Goal: Transaction & Acquisition: Purchase product/service

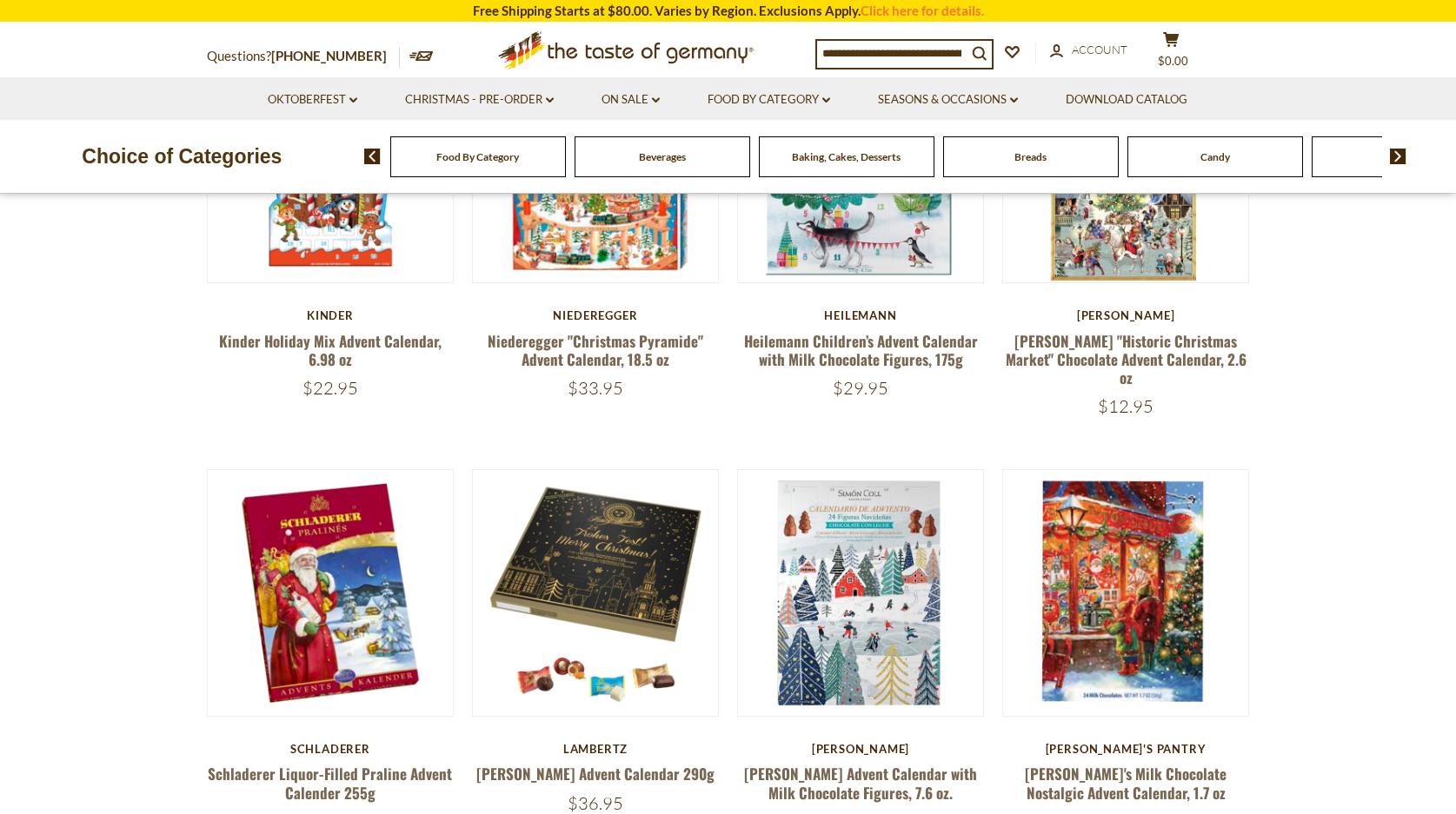
scroll to position [776, 0]
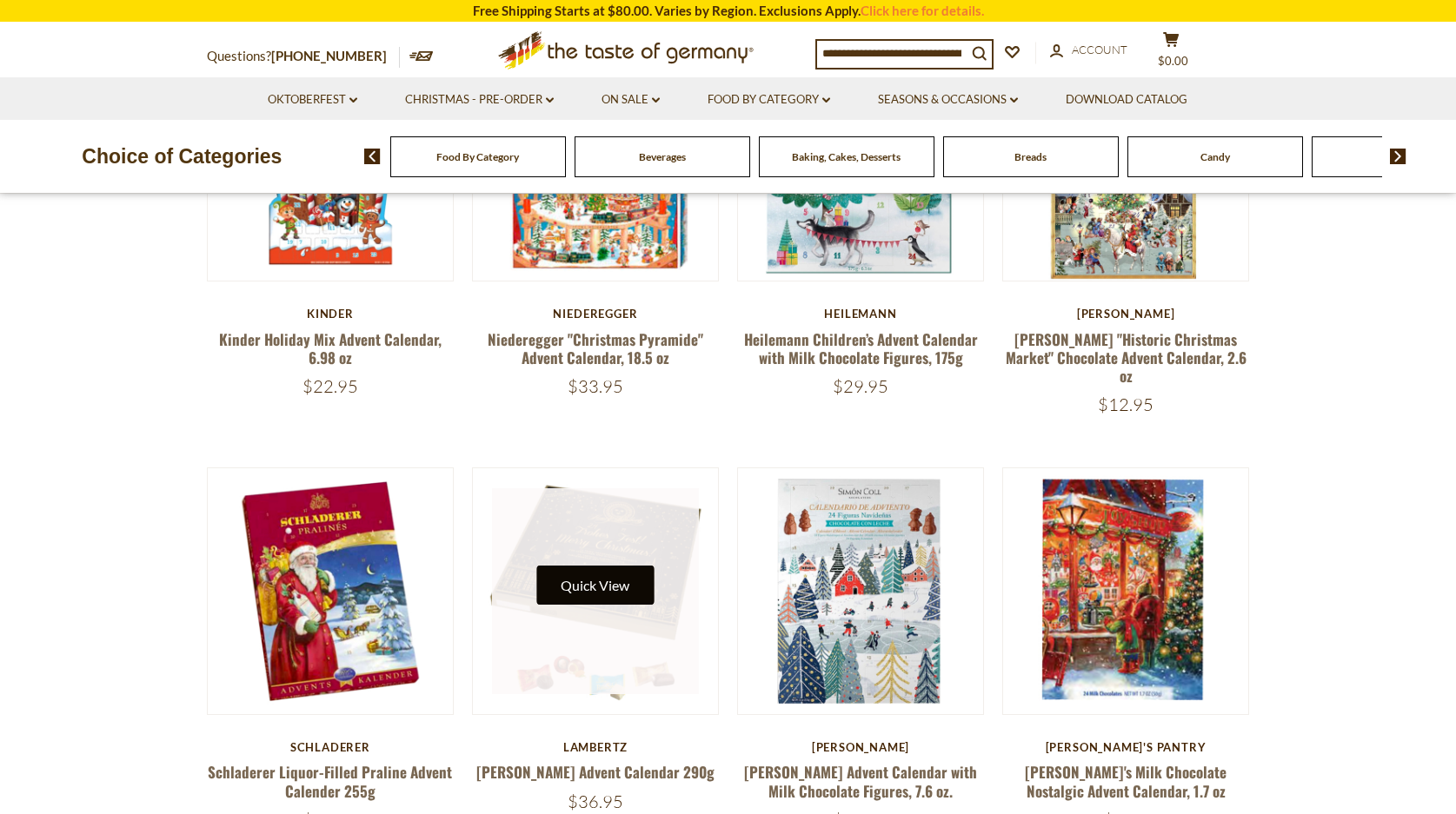
click at [619, 565] on button "Quick View" at bounding box center [595, 585] width 117 height 39
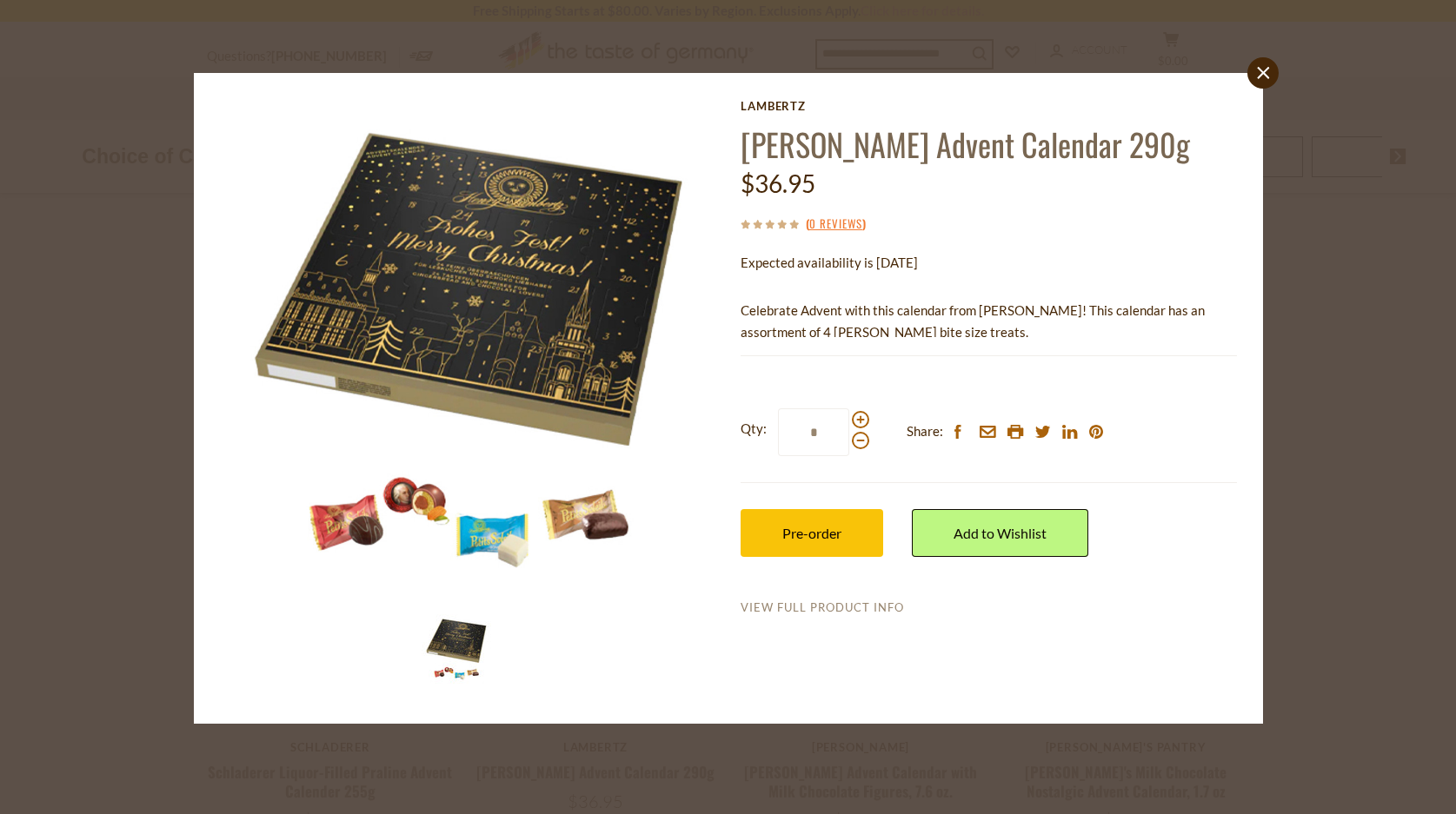
click at [823, 606] on link "View Full Product Info" at bounding box center [822, 608] width 163 height 15
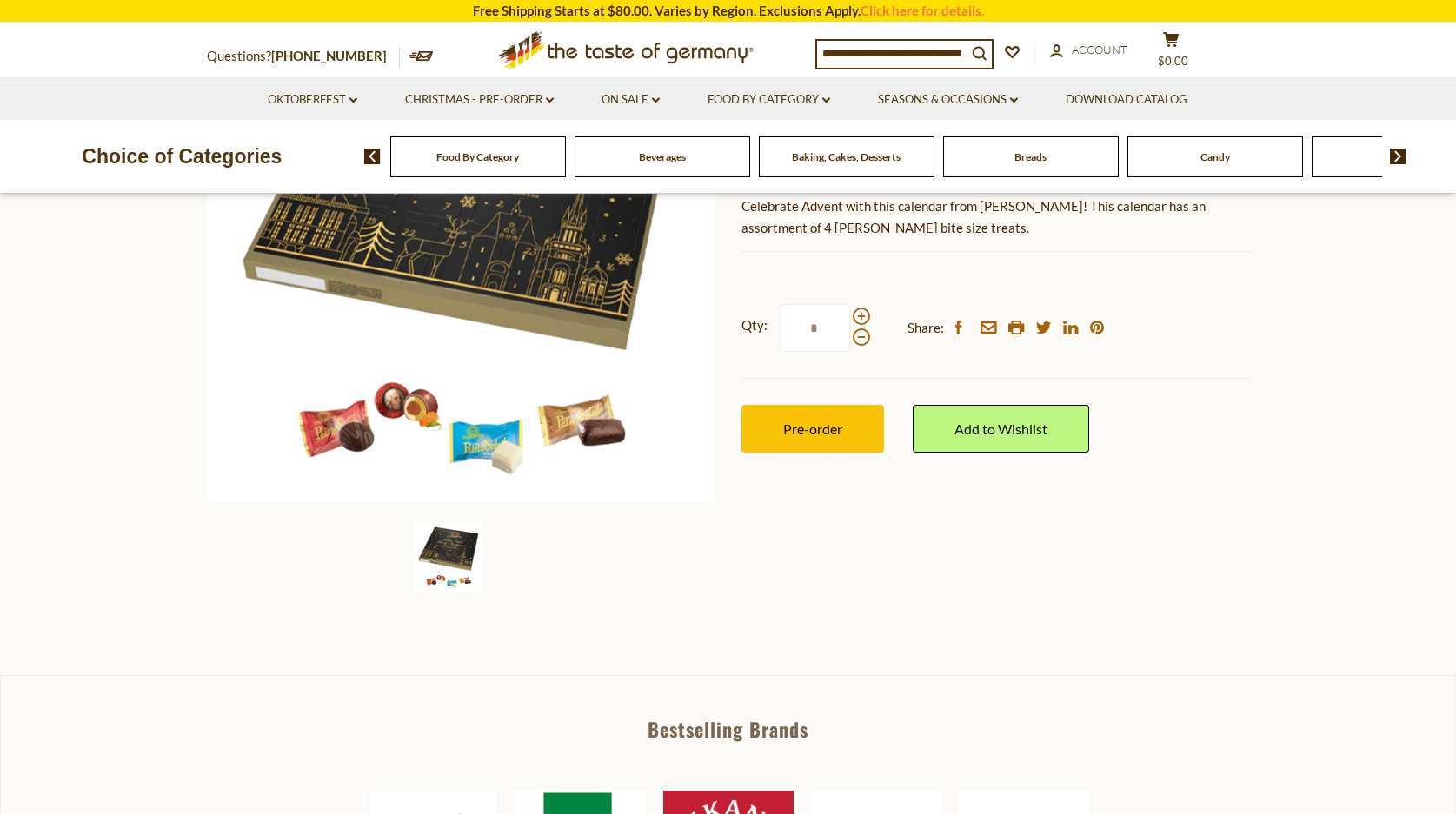
scroll to position [300, 0]
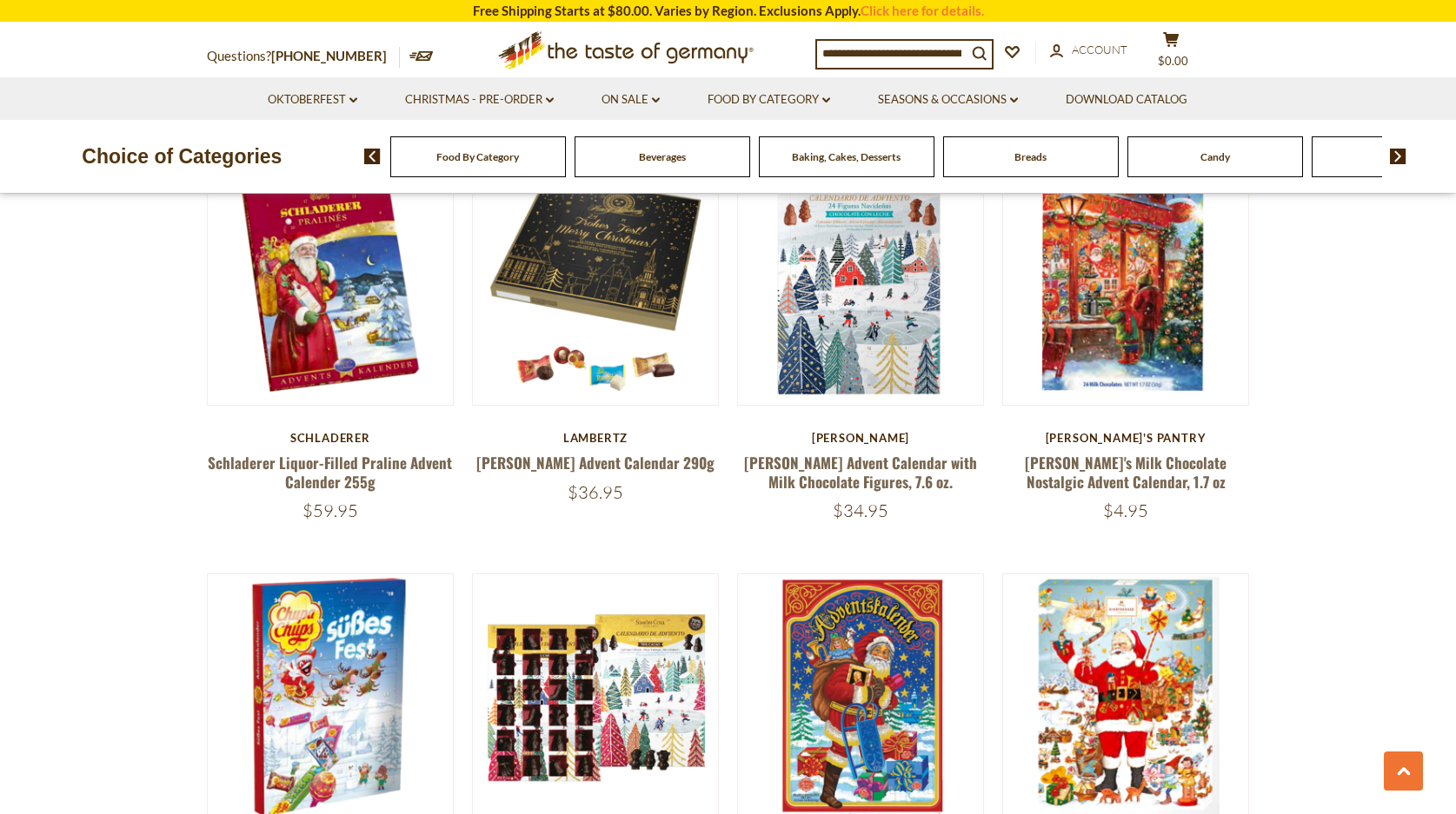
scroll to position [1192, 0]
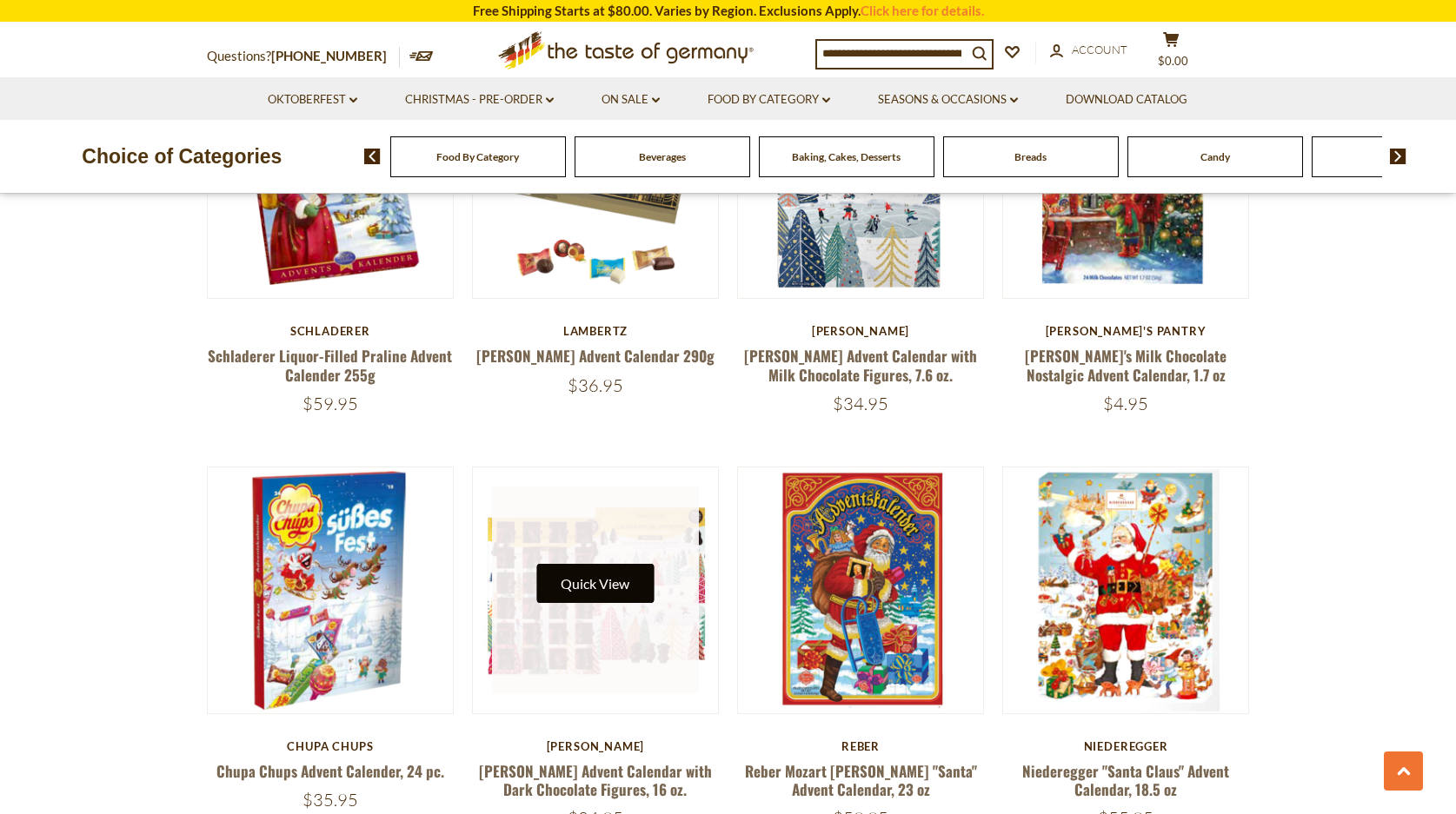
click at [626, 564] on button "Quick View" at bounding box center [595, 583] width 117 height 39
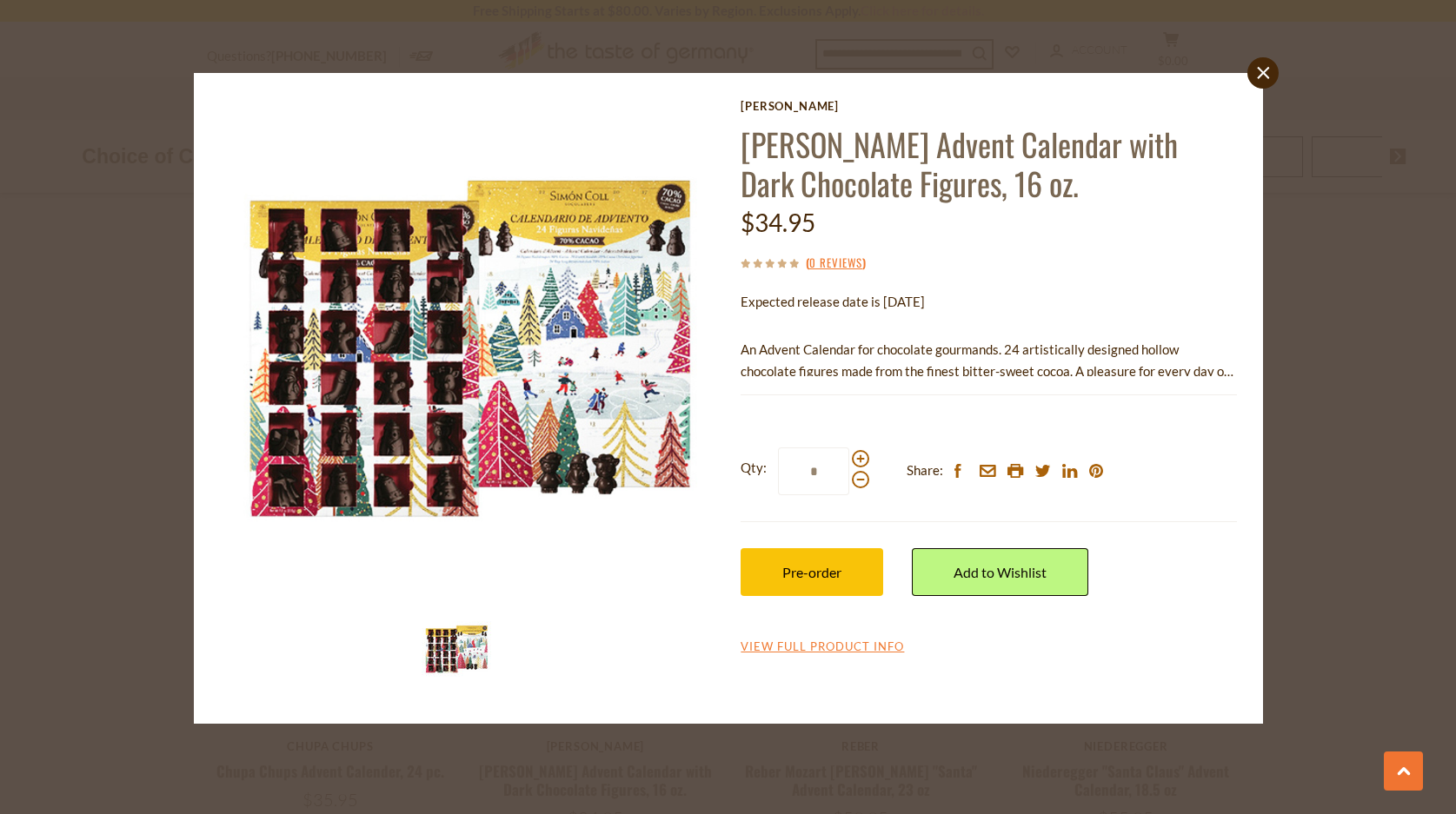
click at [451, 643] on img at bounding box center [456, 649] width 69 height 69
click at [845, 646] on link "View Full Product Info" at bounding box center [822, 647] width 163 height 15
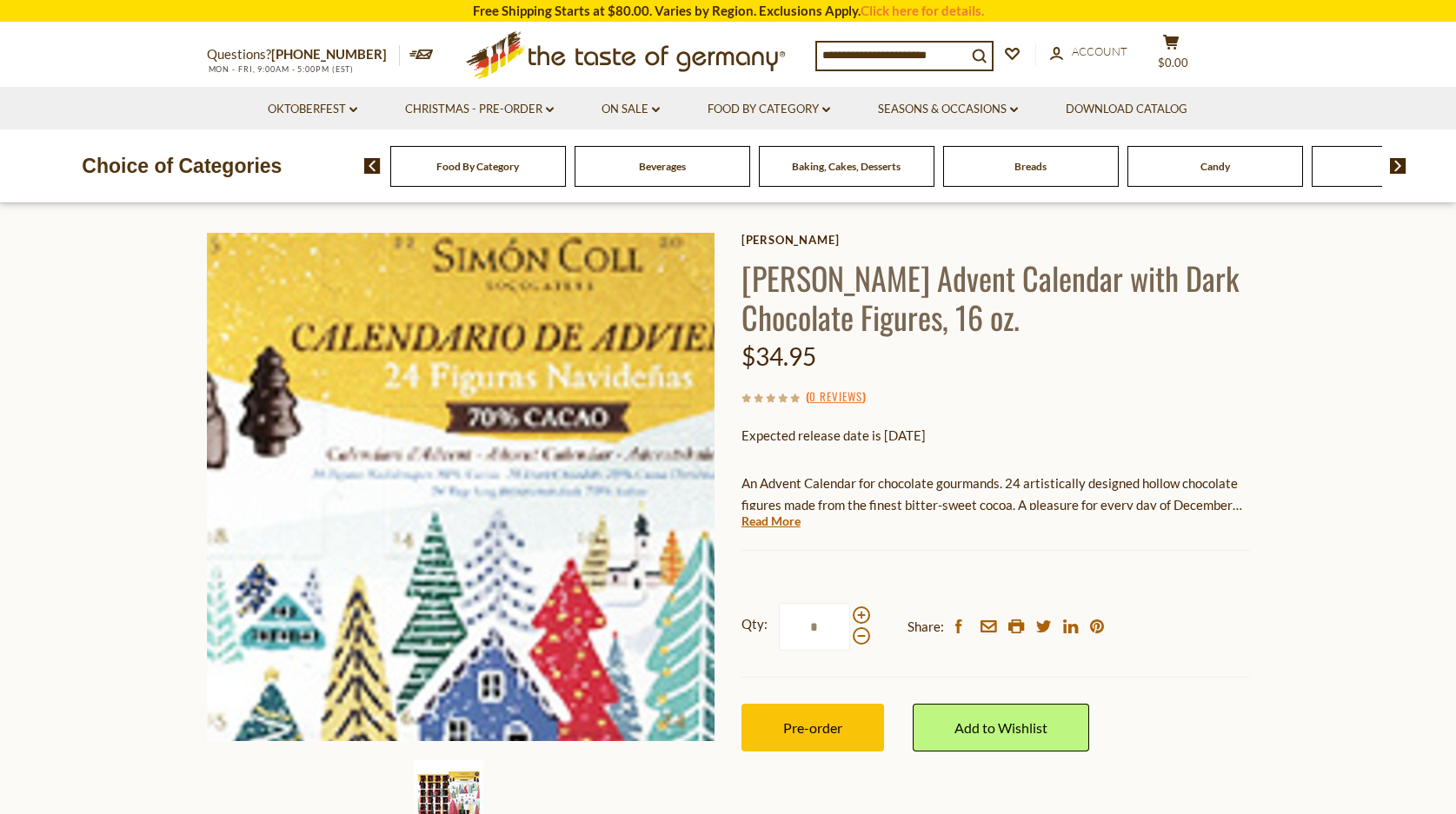
scroll to position [78, 0]
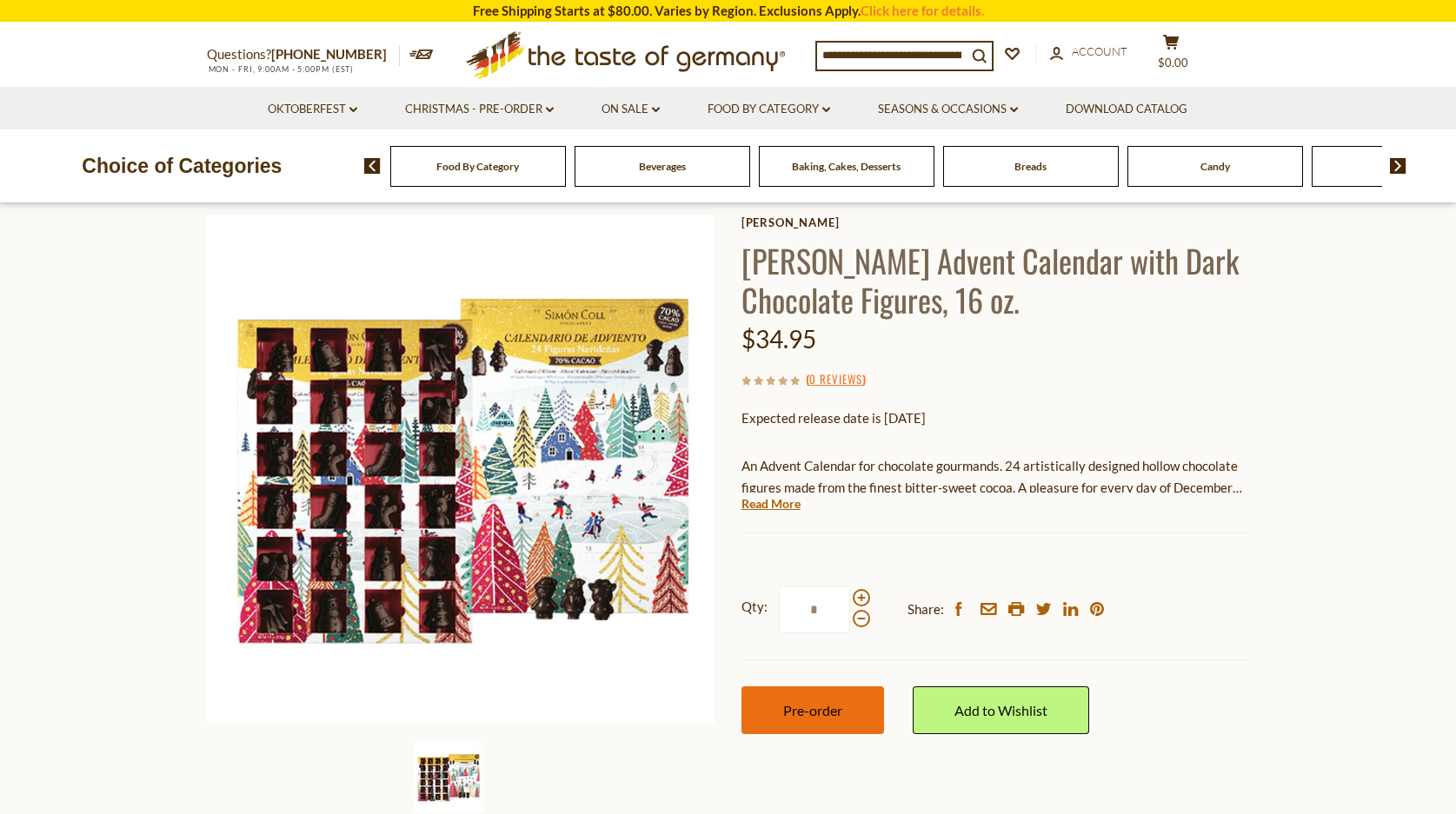
click at [823, 708] on span "Pre-order" at bounding box center [813, 709] width 60 height 16
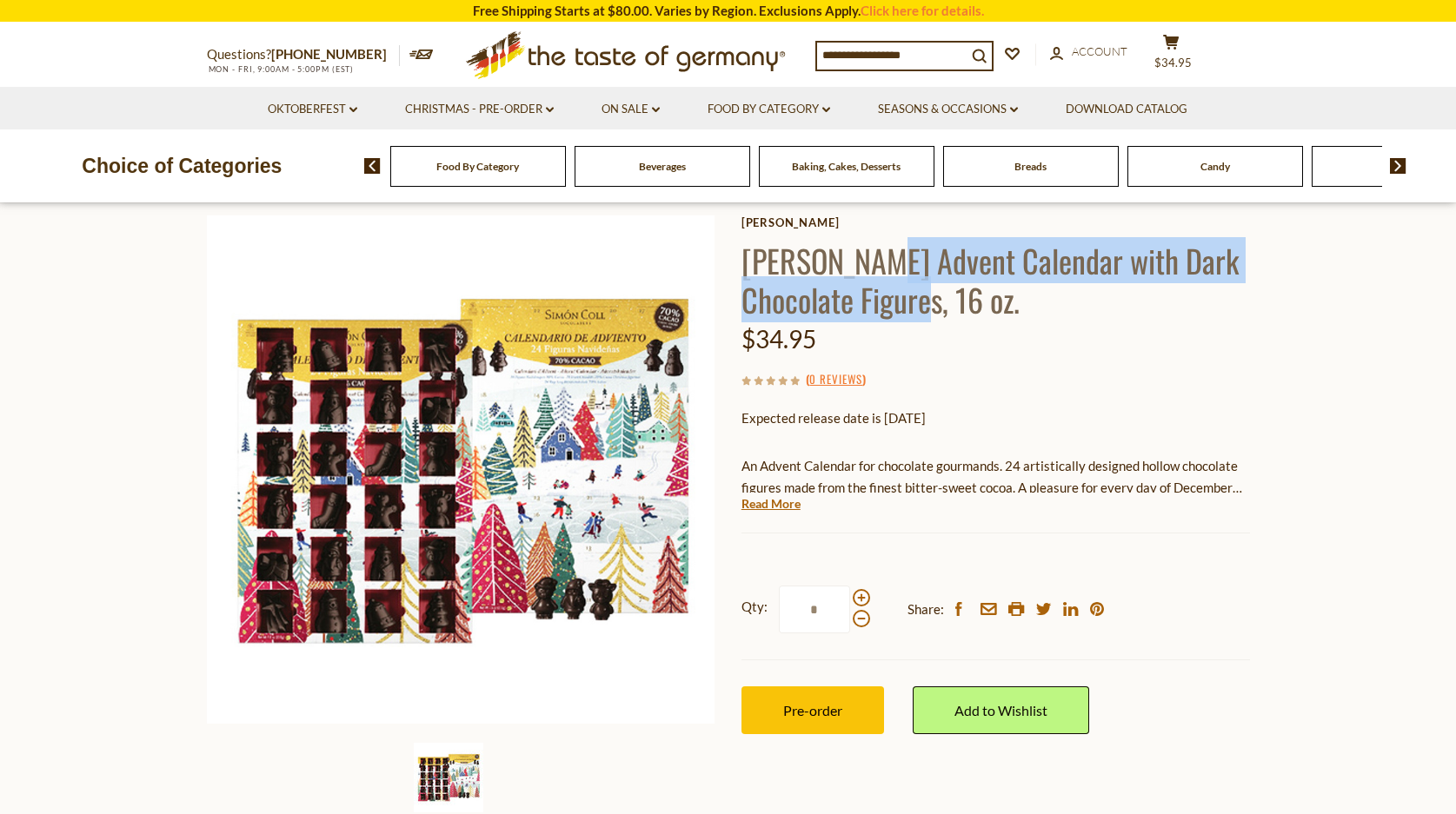
drag, startPoint x: 869, startPoint y: 257, endPoint x: 957, endPoint y: 296, distance: 96.3
click at [957, 296] on h1 "Simón Coll Advent Calendar with Dark Chocolate Figures, 16 oz." at bounding box center [995, 279] width 508 height 78
copy h1 "Advent Calendar with Dark Chocolate Figures,"
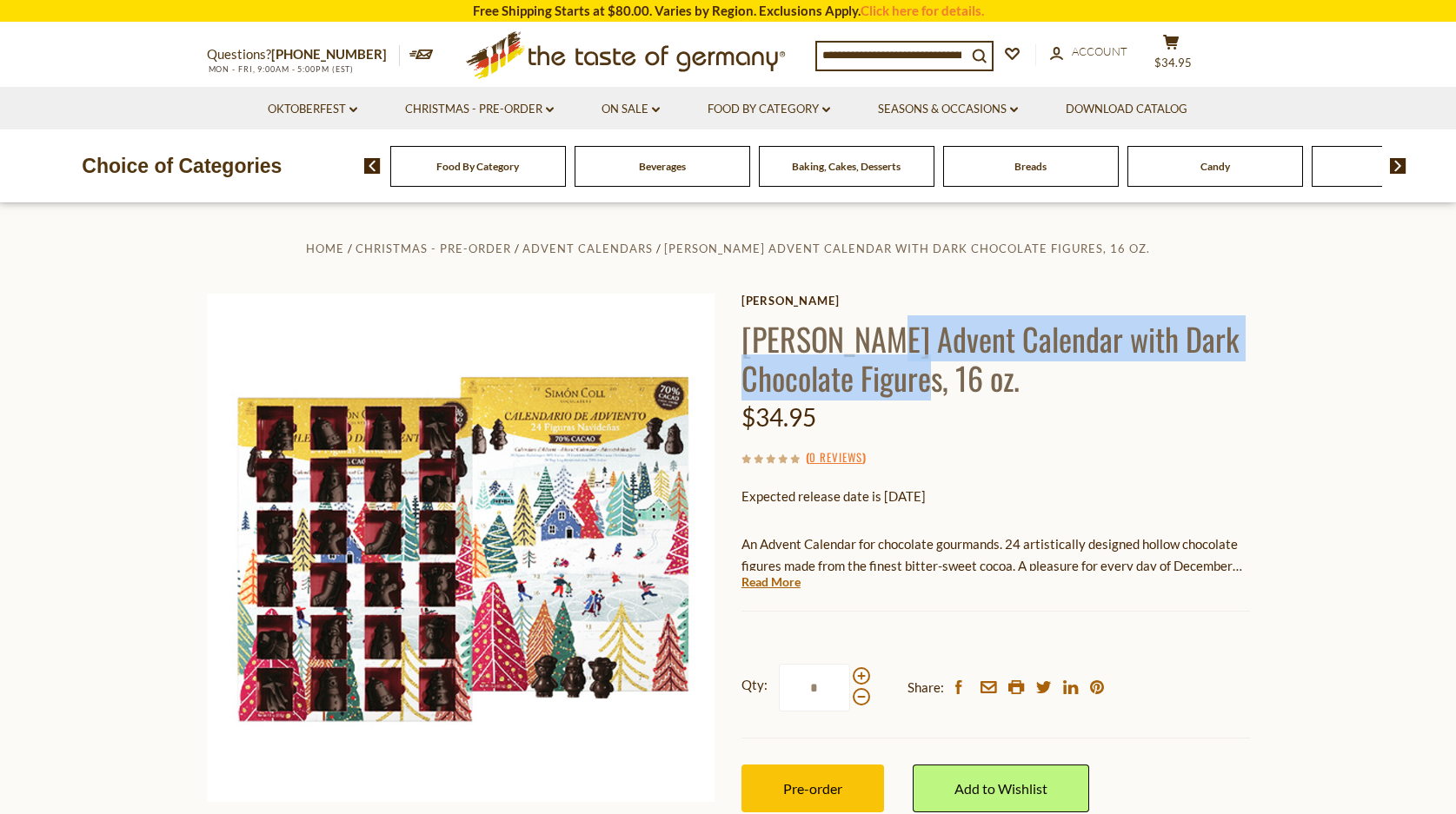
scroll to position [0, 0]
